Goal: Task Accomplishment & Management: Use online tool/utility

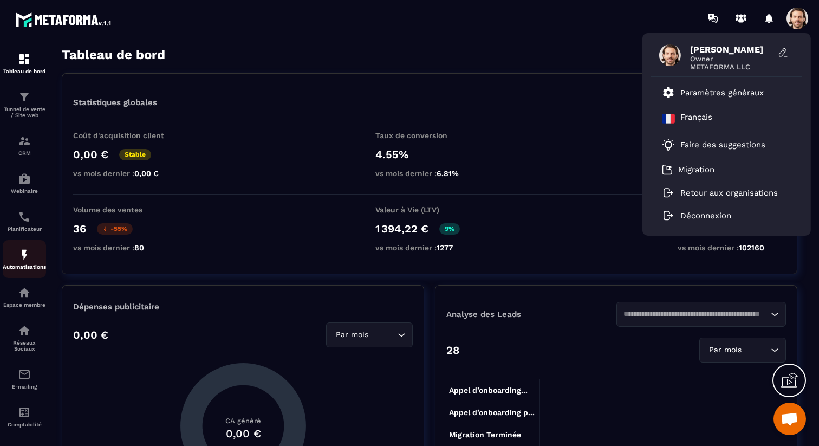
click at [37, 270] on p "Automatisations" at bounding box center [24, 267] width 43 height 6
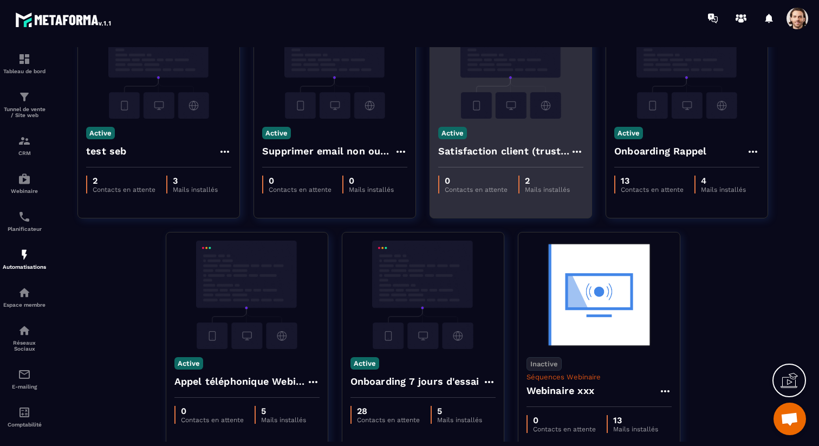
scroll to position [597, 0]
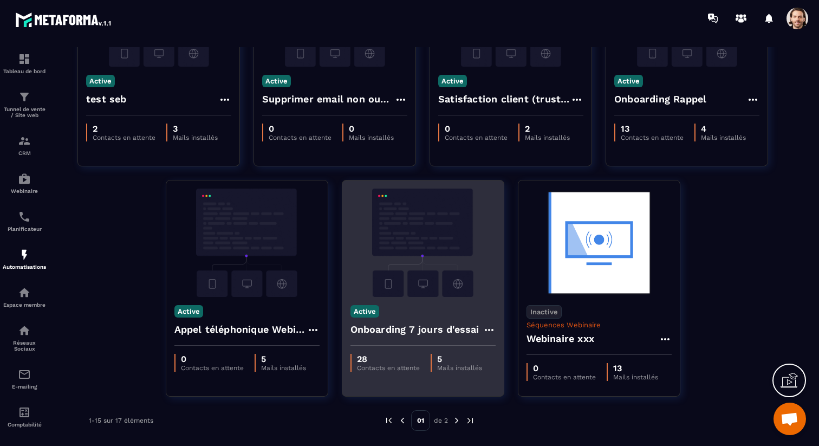
click at [427, 331] on h4 "Onboarding 7 jours d'essai" at bounding box center [415, 329] width 129 height 15
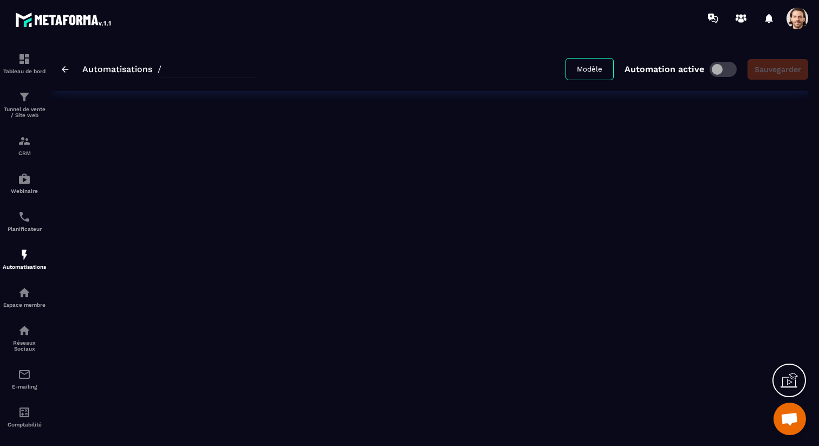
type input "**********"
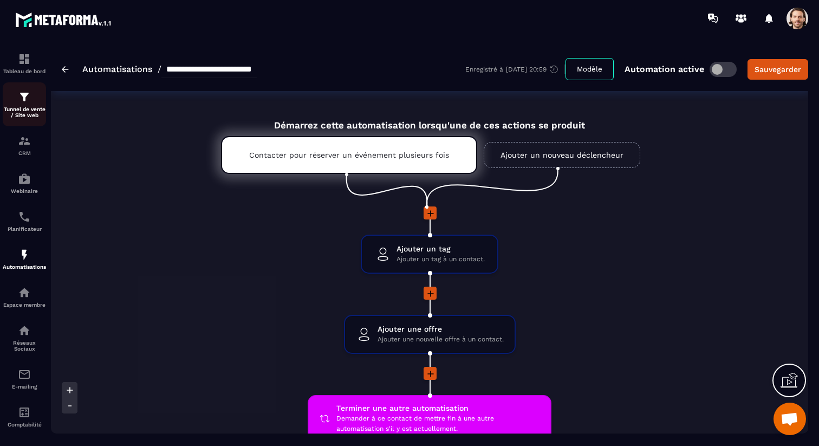
click at [31, 114] on p "Tunnel de vente / Site web" at bounding box center [24, 112] width 43 height 12
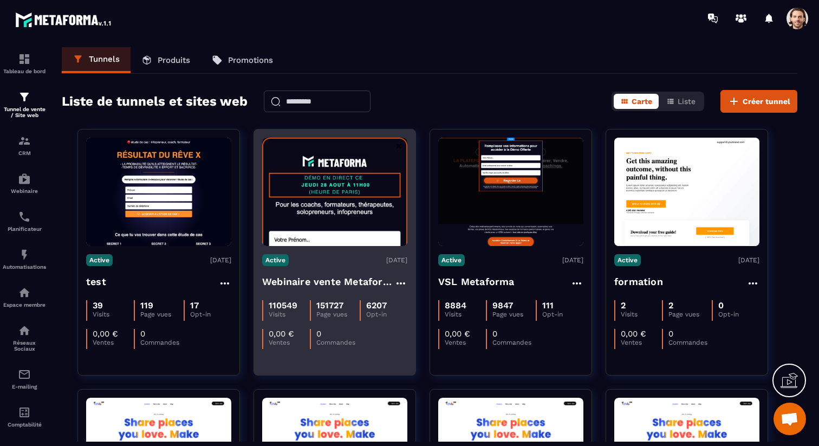
click at [313, 281] on h4 "Webinaire vente Metaforma" at bounding box center [328, 281] width 132 height 15
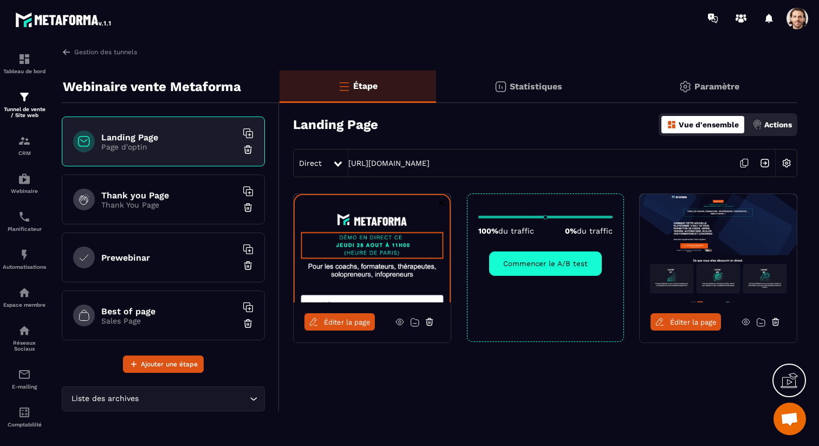
click at [364, 326] on link "Éditer la page" at bounding box center [339, 321] width 70 height 17
